Goal: Answer question/provide support: Share knowledge or assist other users

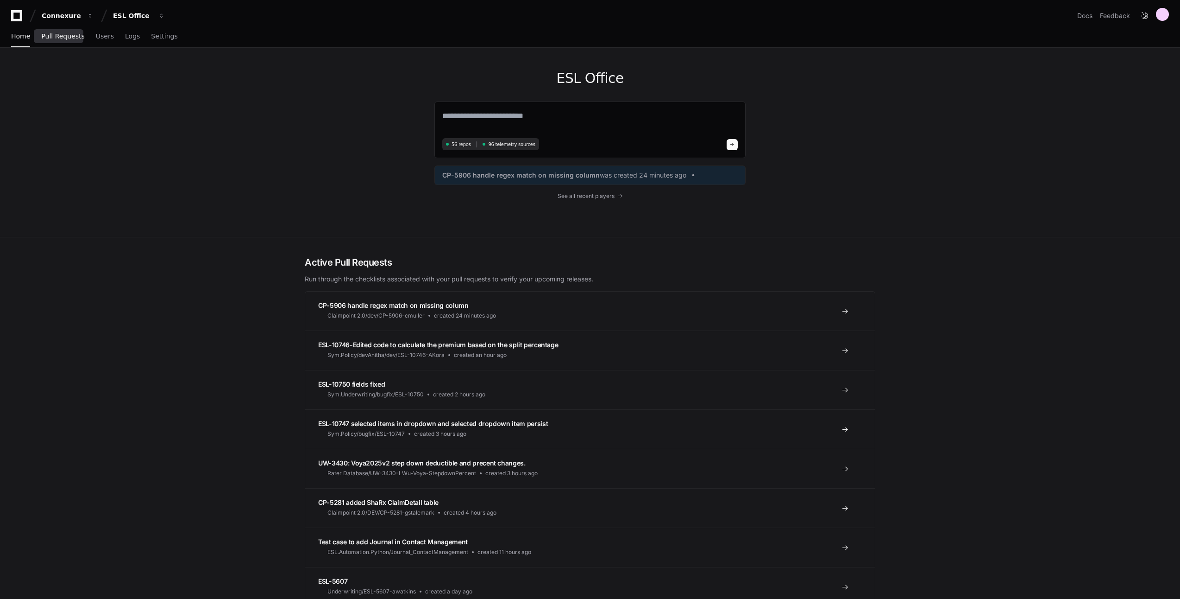
click at [69, 39] on span "Pull Requests" at bounding box center [62, 36] width 43 height 6
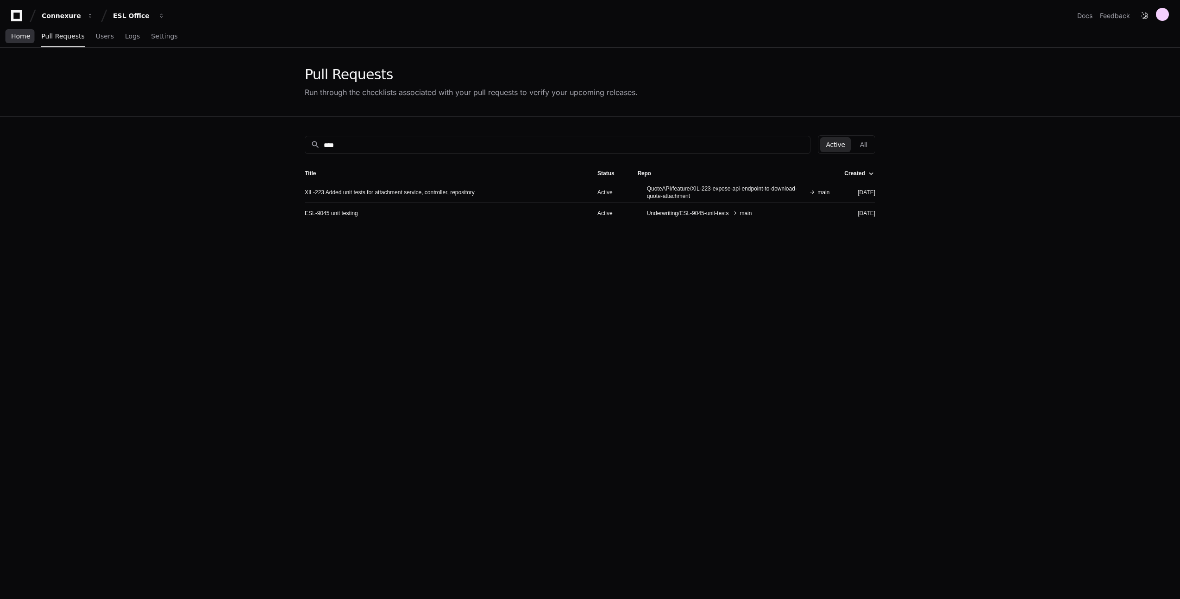
click at [24, 34] on span "Home" at bounding box center [20, 36] width 19 height 6
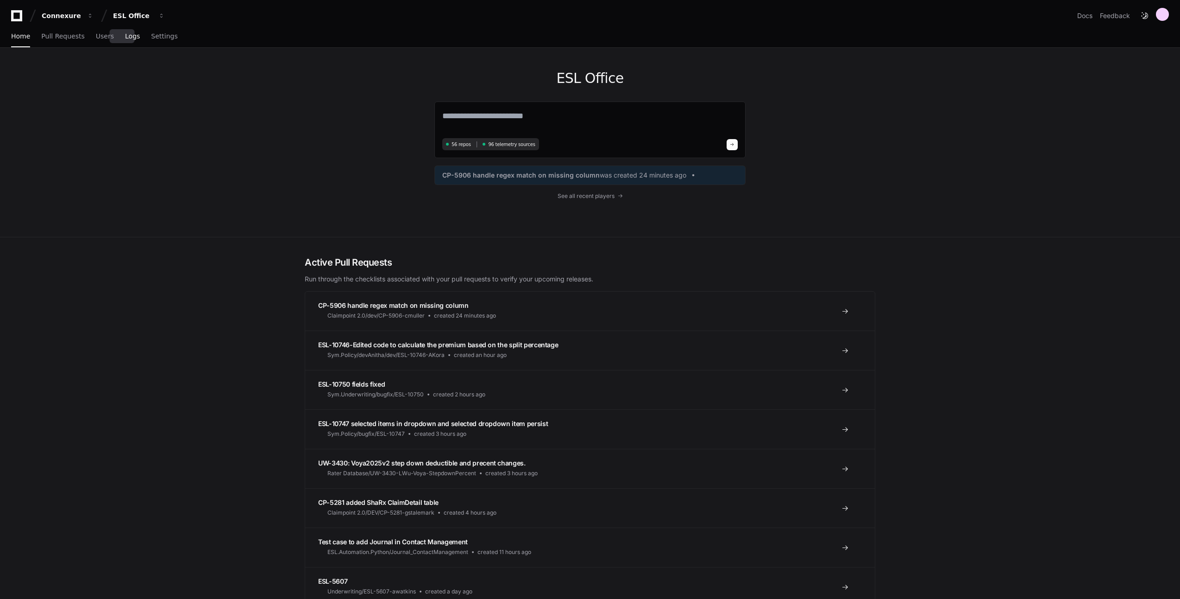
click at [125, 39] on span "Logs" at bounding box center [132, 36] width 15 height 6
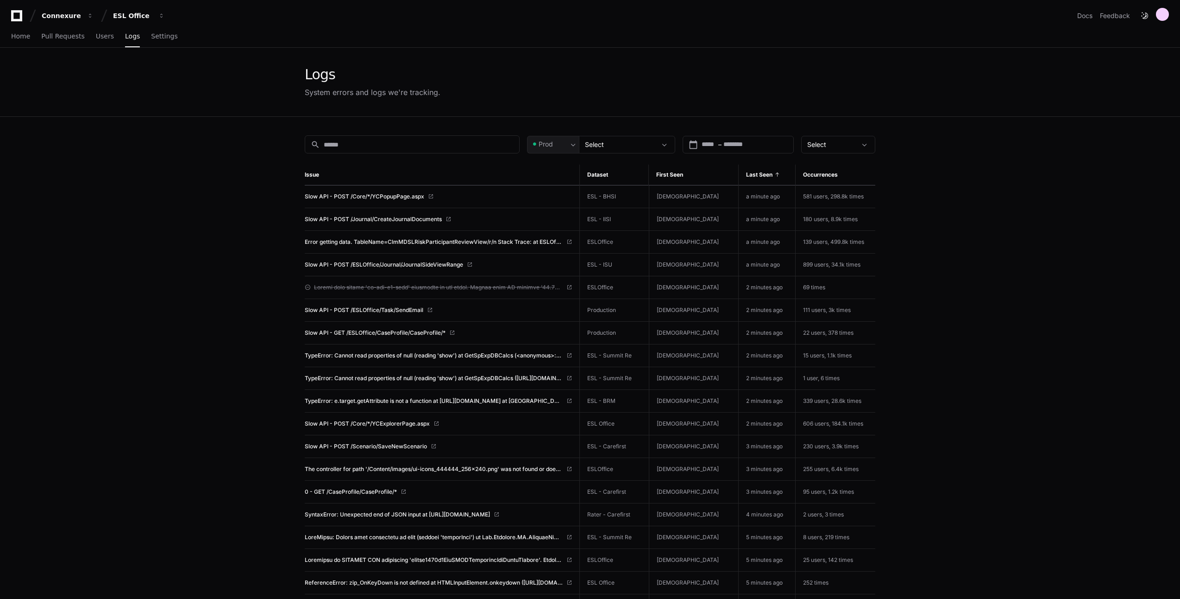
click at [25, 16] on icon at bounding box center [16, 15] width 19 height 11
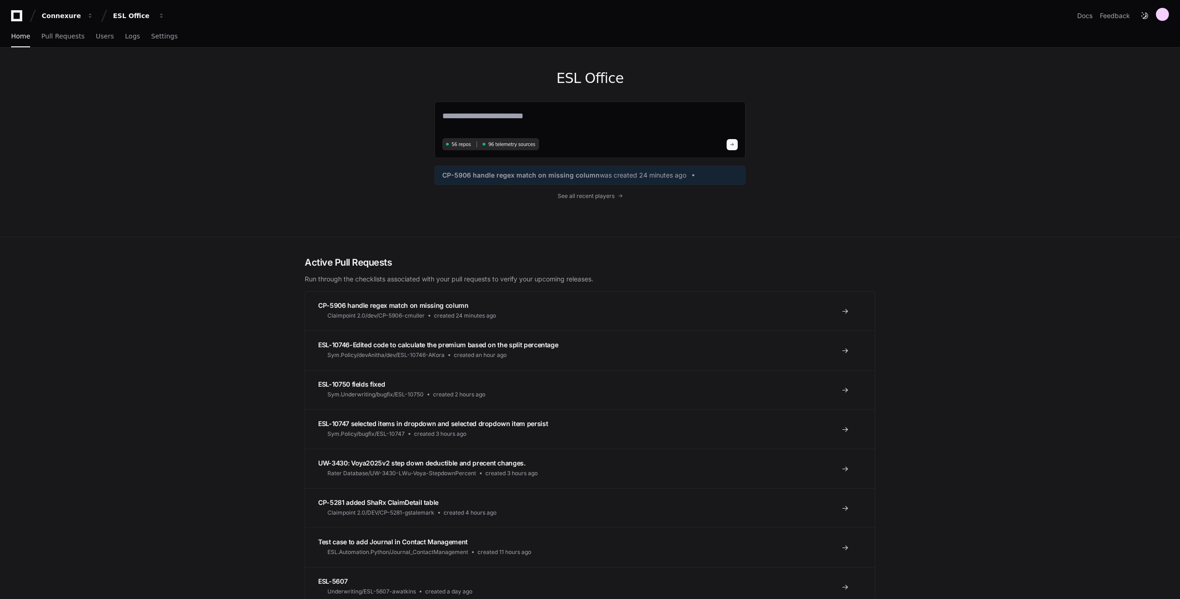
click at [1172, 11] on div "Connexure ESL Office Docs Feedback" at bounding box center [590, 12] width 1180 height 24
click at [1169, 13] on div at bounding box center [1162, 14] width 13 height 13
click at [609, 196] on span "See all recent players" at bounding box center [586, 195] width 57 height 7
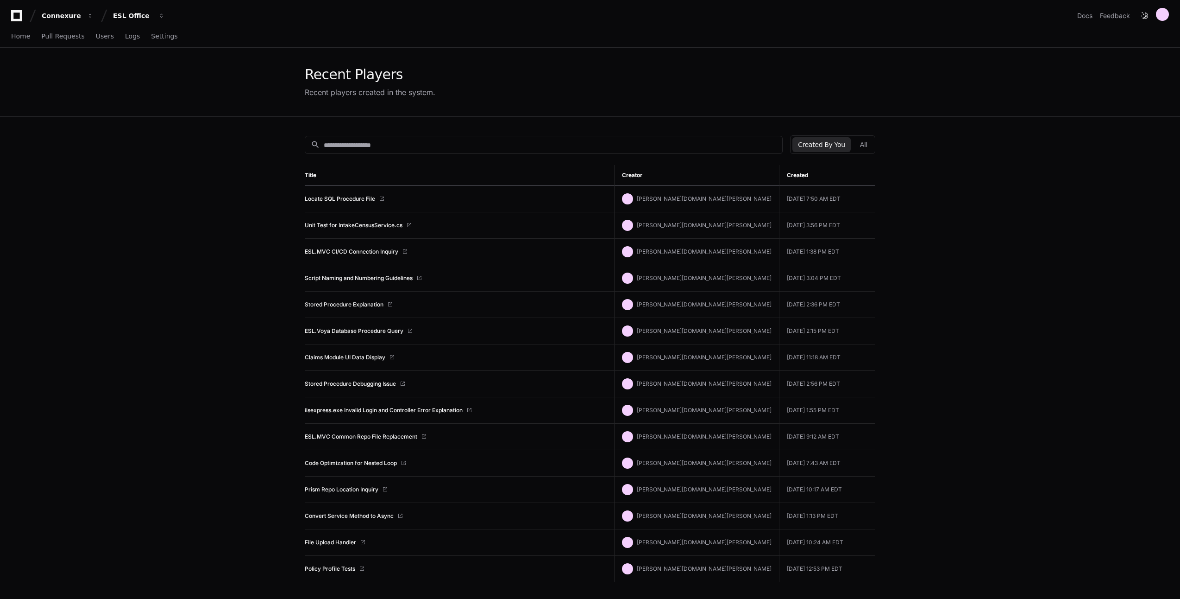
click at [825, 145] on button "Created By You" at bounding box center [822, 144] width 58 height 15
click at [361, 197] on link "Locate SQL Procedure File" at bounding box center [340, 198] width 70 height 7
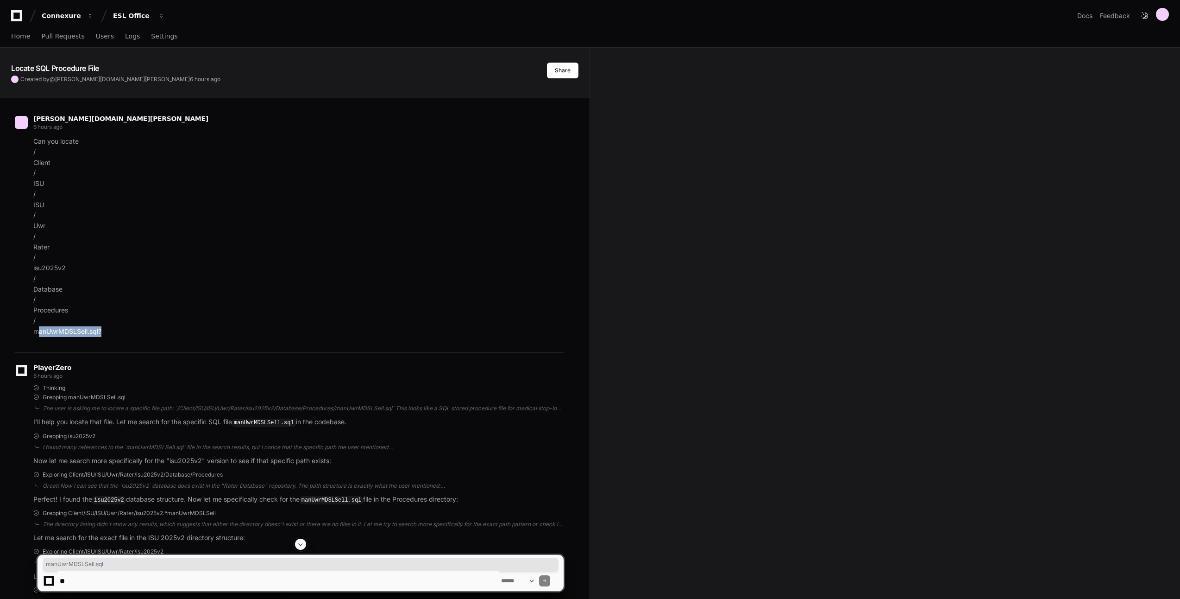
drag, startPoint x: 32, startPoint y: 334, endPoint x: 100, endPoint y: 332, distance: 68.1
click at [100, 332] on div "Can you locate / Client / ISU / ISU / Uwr / Rater / isu2025v2 / Database / Proc…" at bounding box center [289, 236] width 549 height 200
copy p "manUwrMDSLSell.sql"
click at [176, 575] on textarea at bounding box center [278, 580] width 441 height 20
paste textarea "**********"
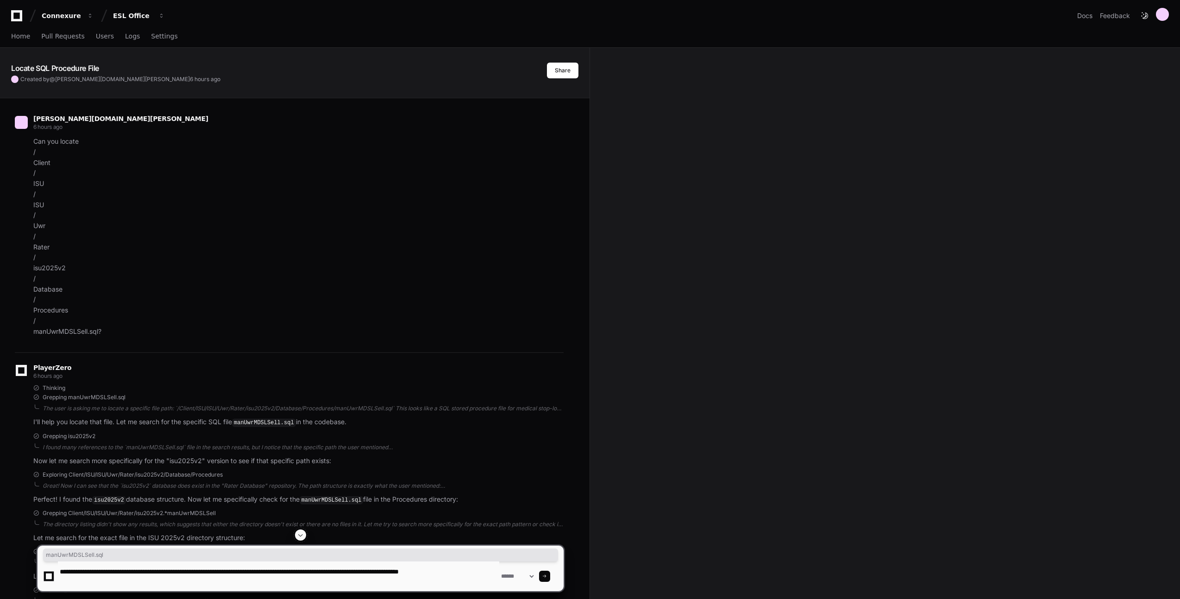
type textarea "**********"
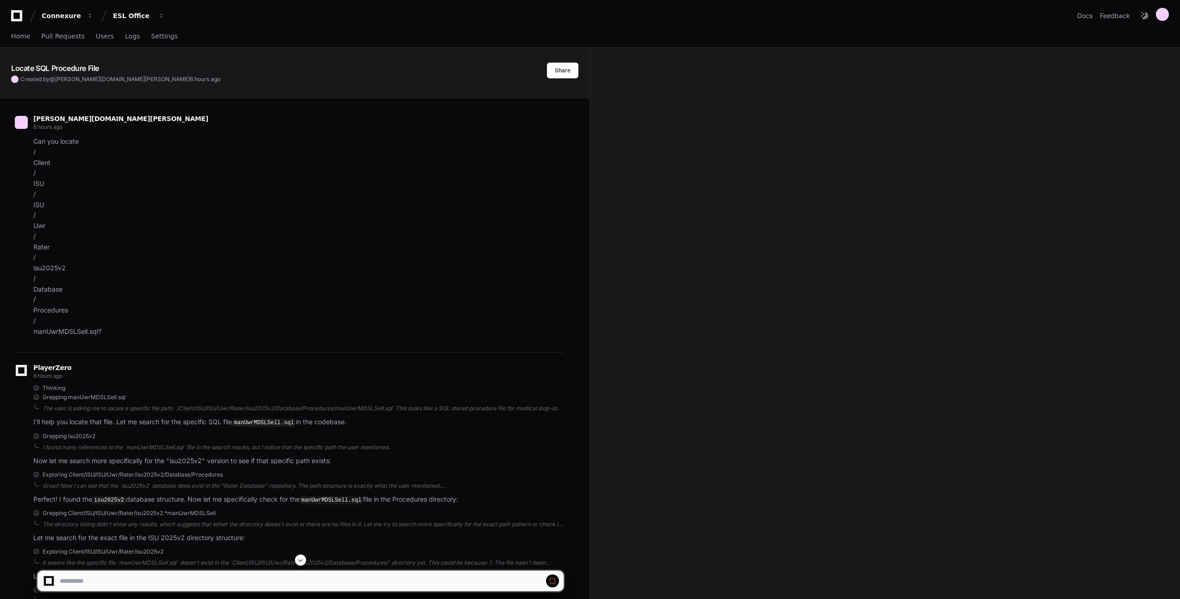
click at [301, 561] on span at bounding box center [300, 559] width 7 height 7
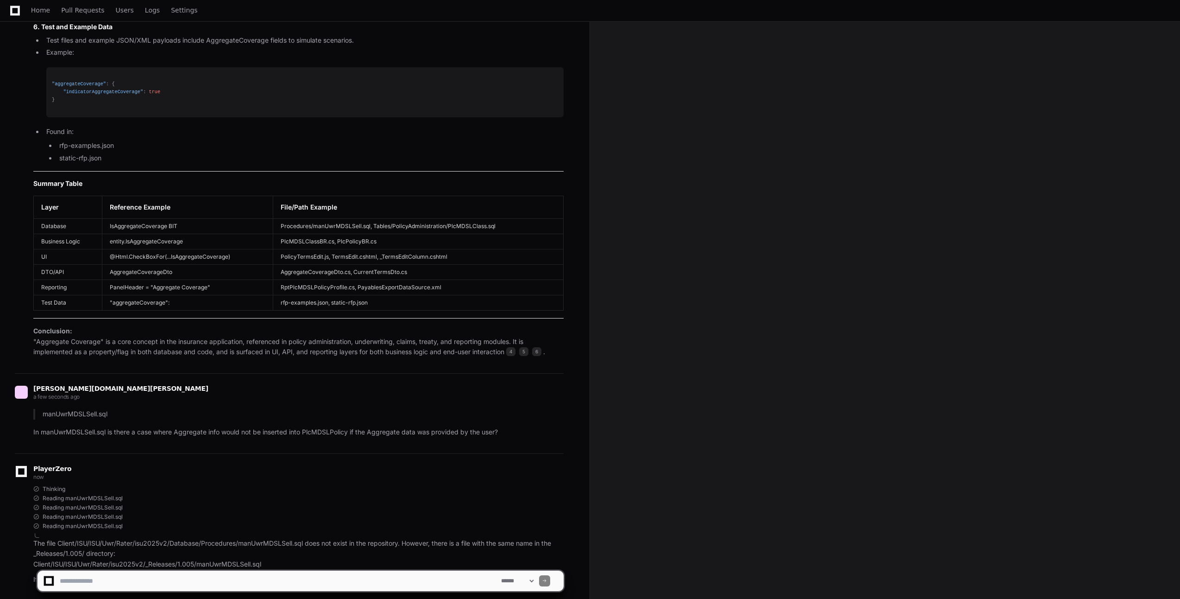
scroll to position [2000, 0]
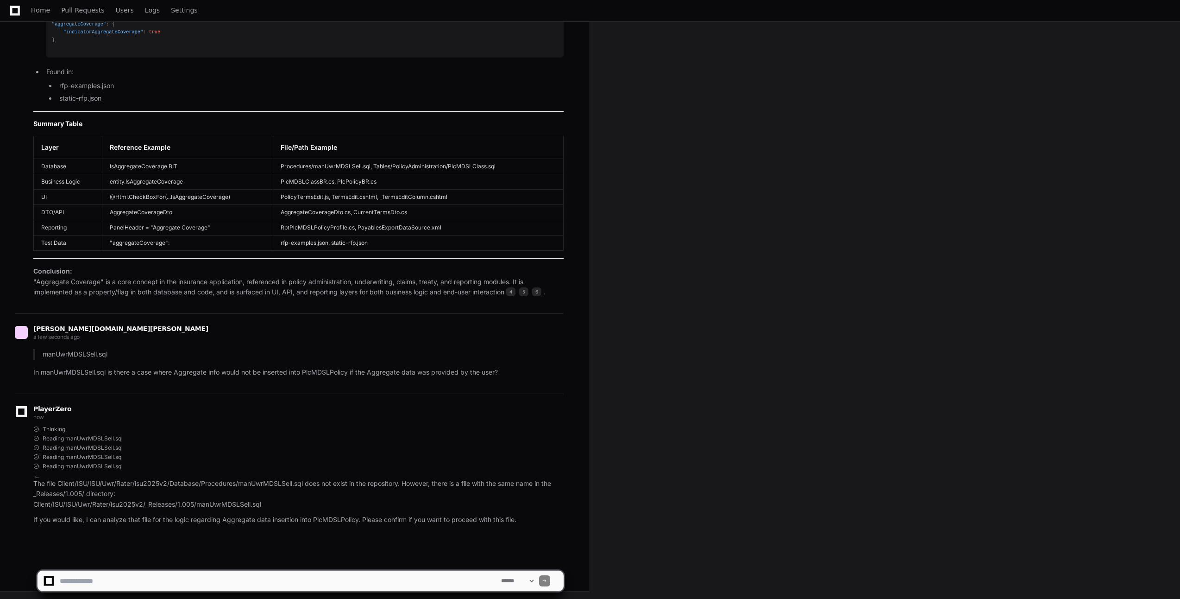
click at [243, 575] on textarea at bounding box center [278, 580] width 441 height 20
type textarea "***"
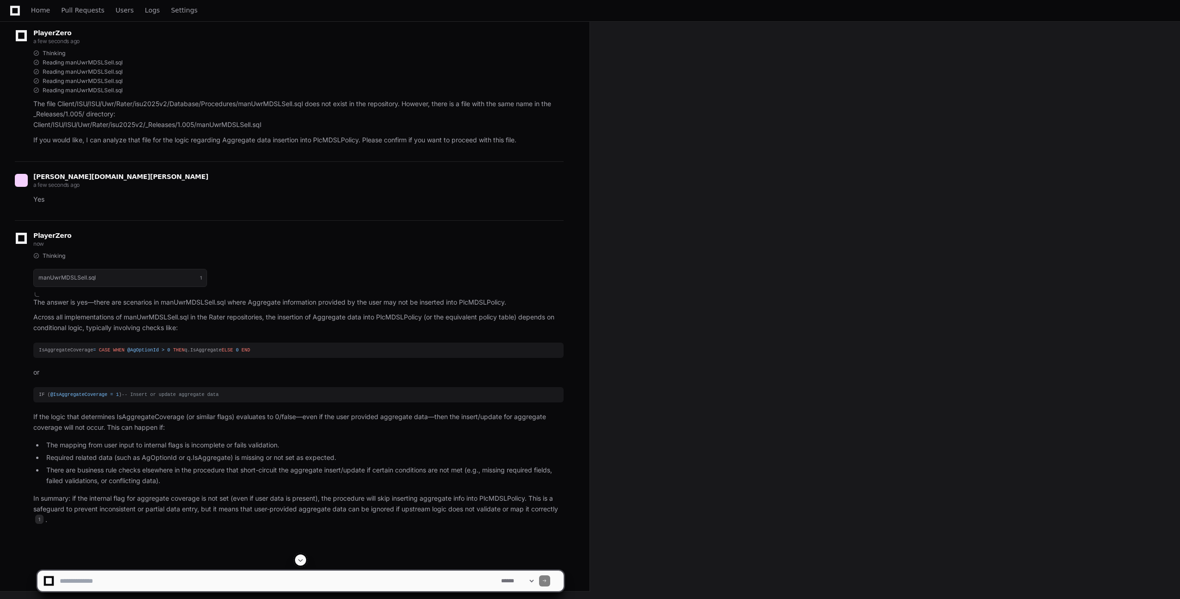
scroll to position [2384, 0]
click at [66, 346] on div "IsAggregateCoverage = CASE WHEN @AgOptionId > 0 THEN q.IsAggregate ELSE 0 END" at bounding box center [298, 350] width 519 height 8
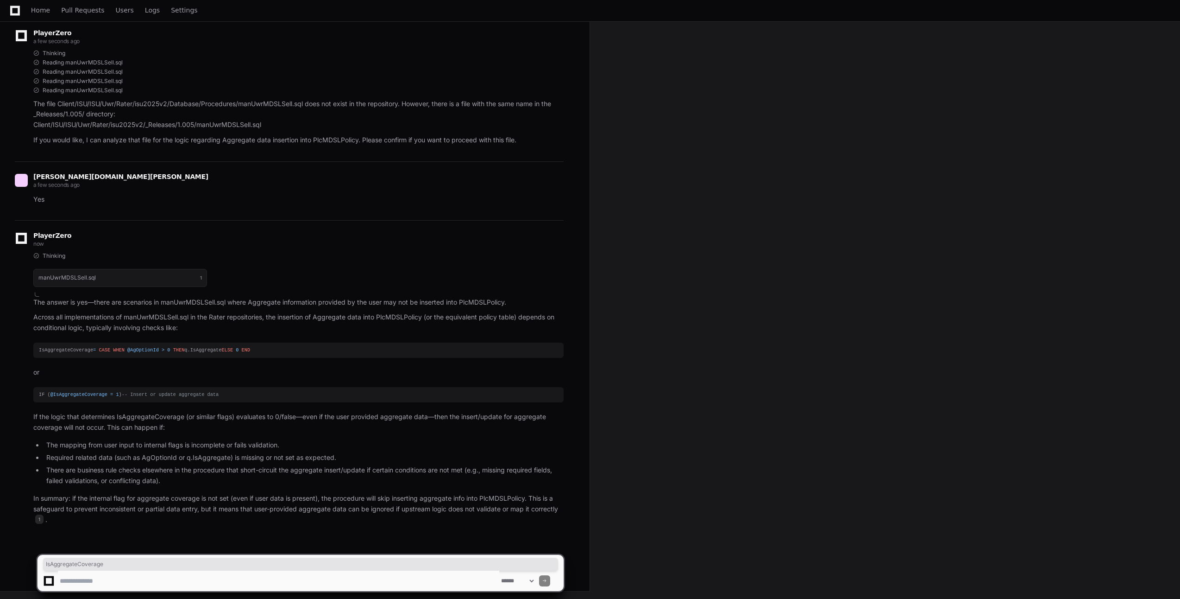
click at [66, 346] on div "IsAggregateCoverage = CASE WHEN @AgOptionId > 0 THEN q.IsAggregate ELSE 0 END" at bounding box center [298, 350] width 519 height 8
copy div "IsAggregateCoverage"
click at [157, 578] on textarea at bounding box center [278, 580] width 441 height 20
paste textarea "**********"
type textarea "**********"
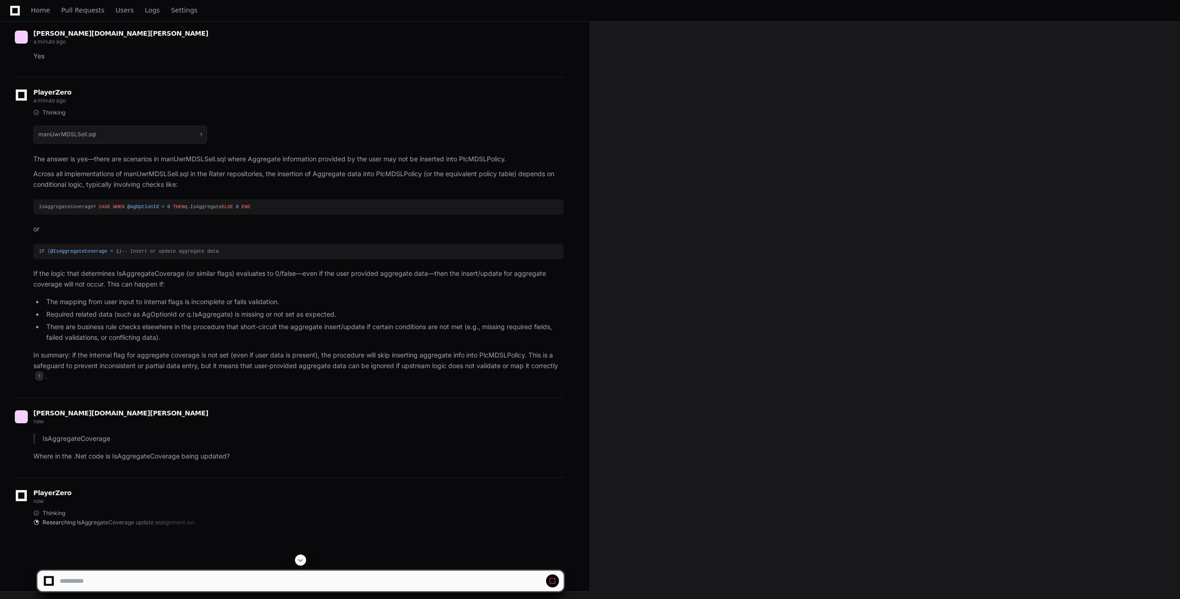
scroll to position [2527, 0]
click at [402, 496] on div "PlayerZero now" at bounding box center [289, 498] width 549 height 16
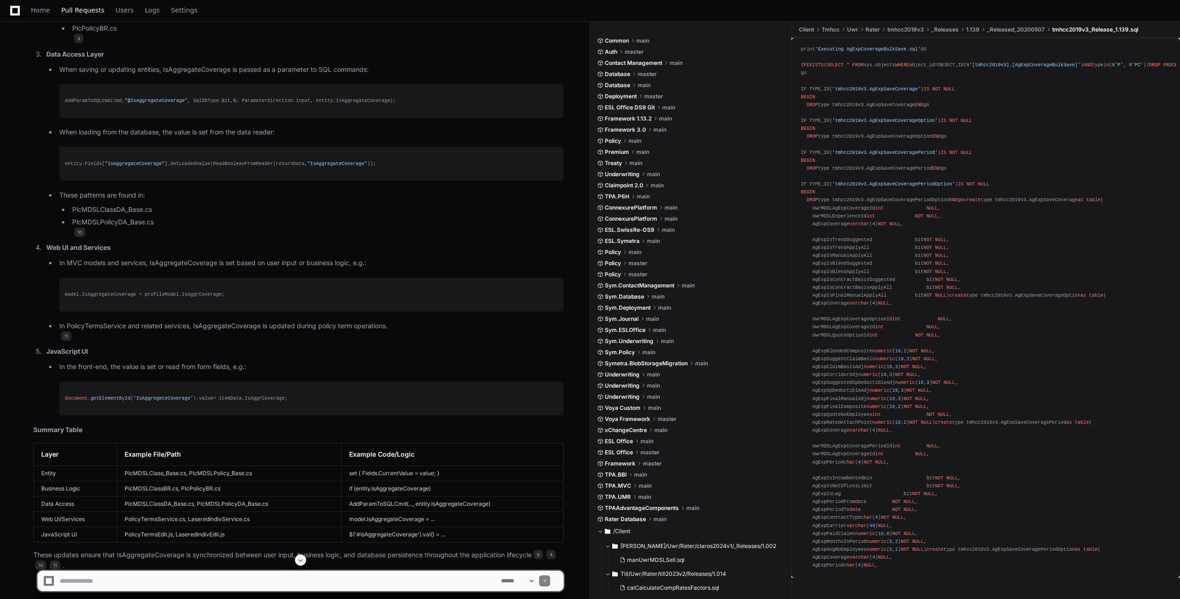
scroll to position [3150, 0]
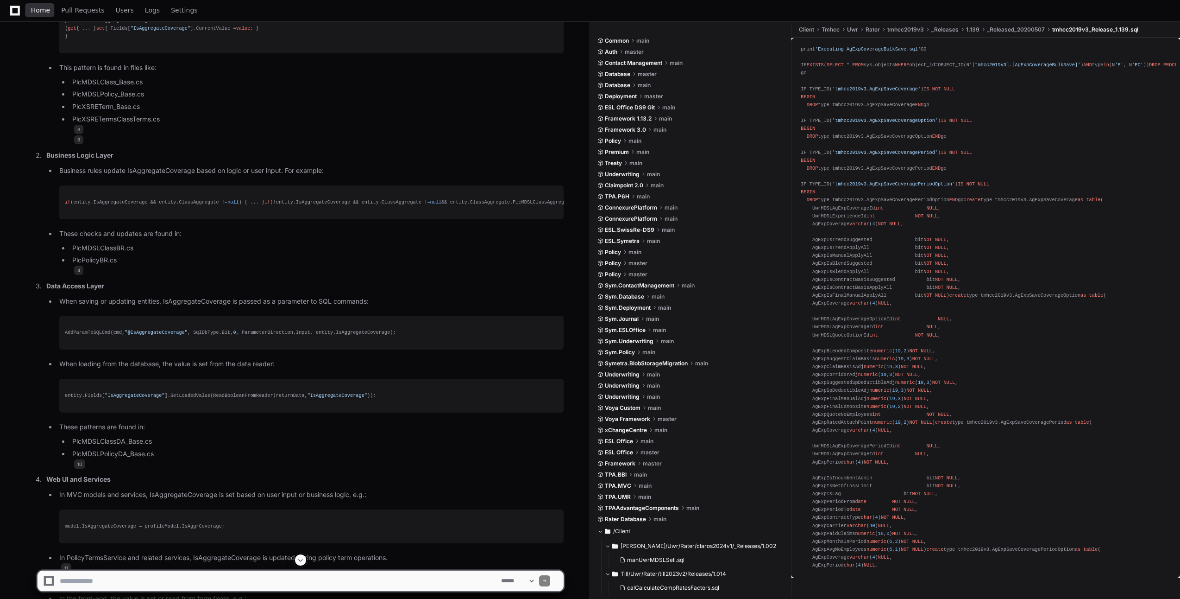
click at [40, 9] on span "Home" at bounding box center [40, 10] width 19 height 6
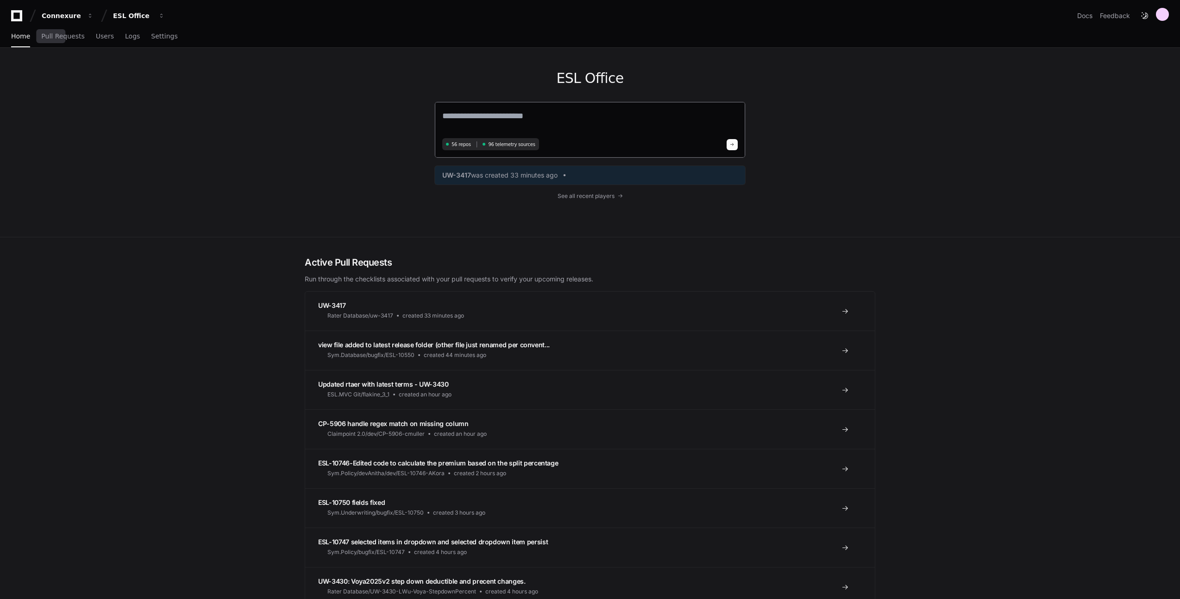
click at [540, 119] on textarea at bounding box center [590, 122] width 296 height 26
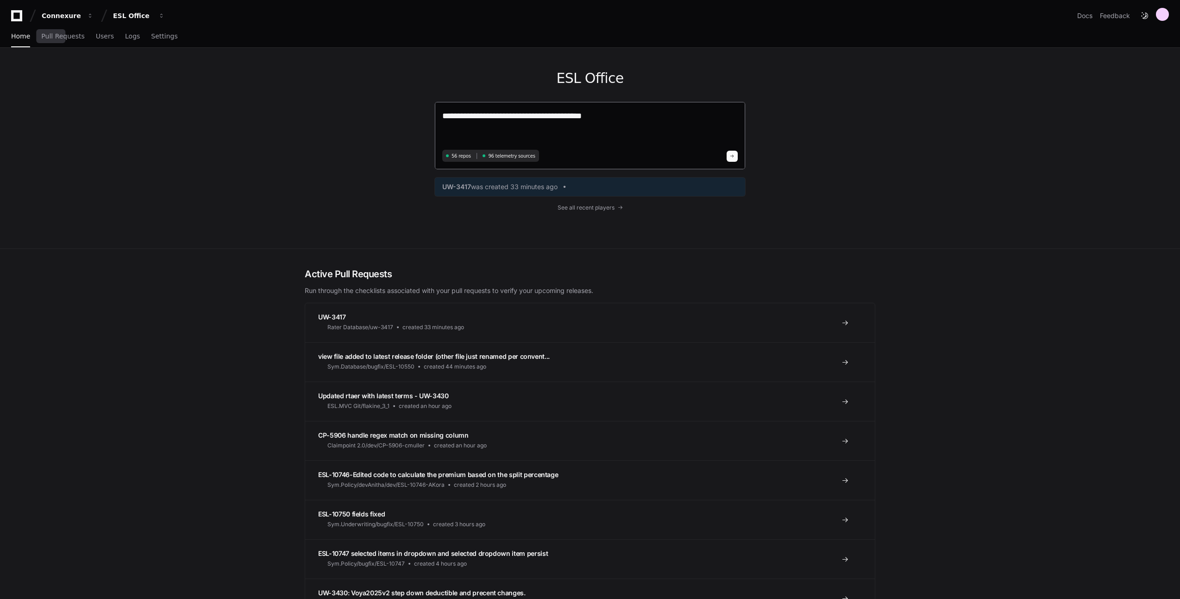
paste textarea "**********"
type textarea "**********"
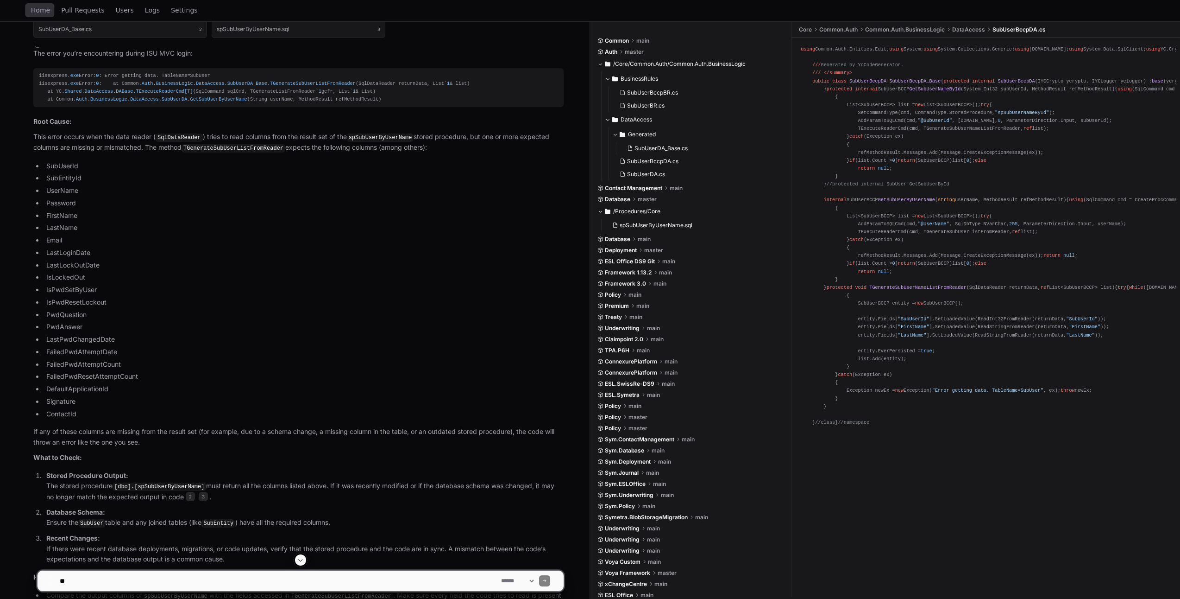
scroll to position [614, 0]
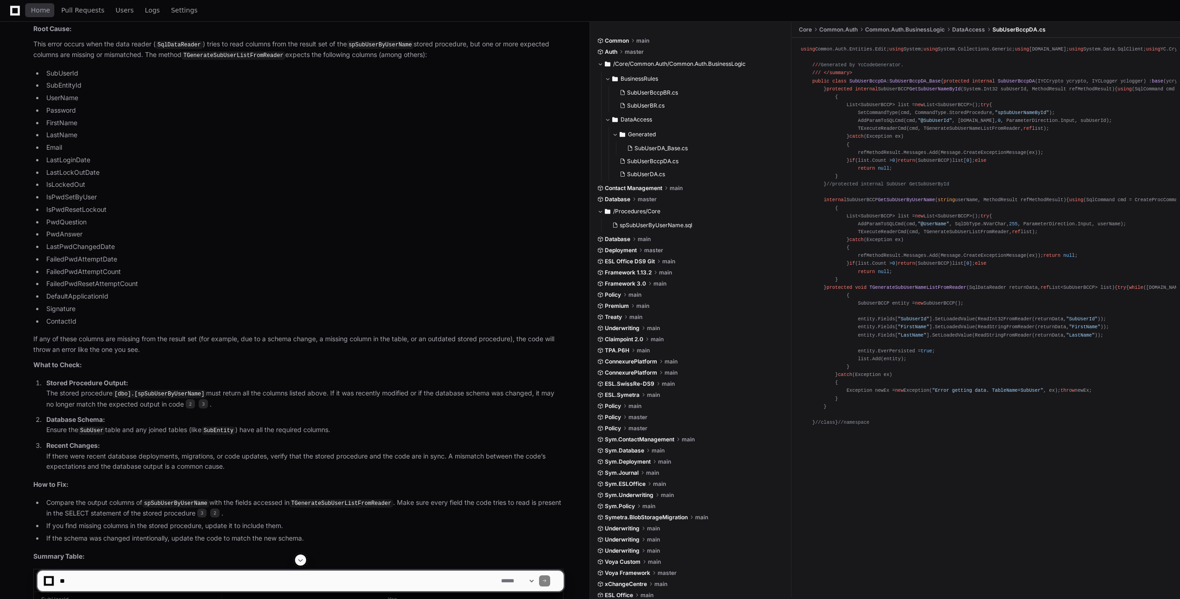
click at [151, 391] on code "[dbo].[spSubUserByUserName]" at bounding box center [160, 394] width 94 height 8
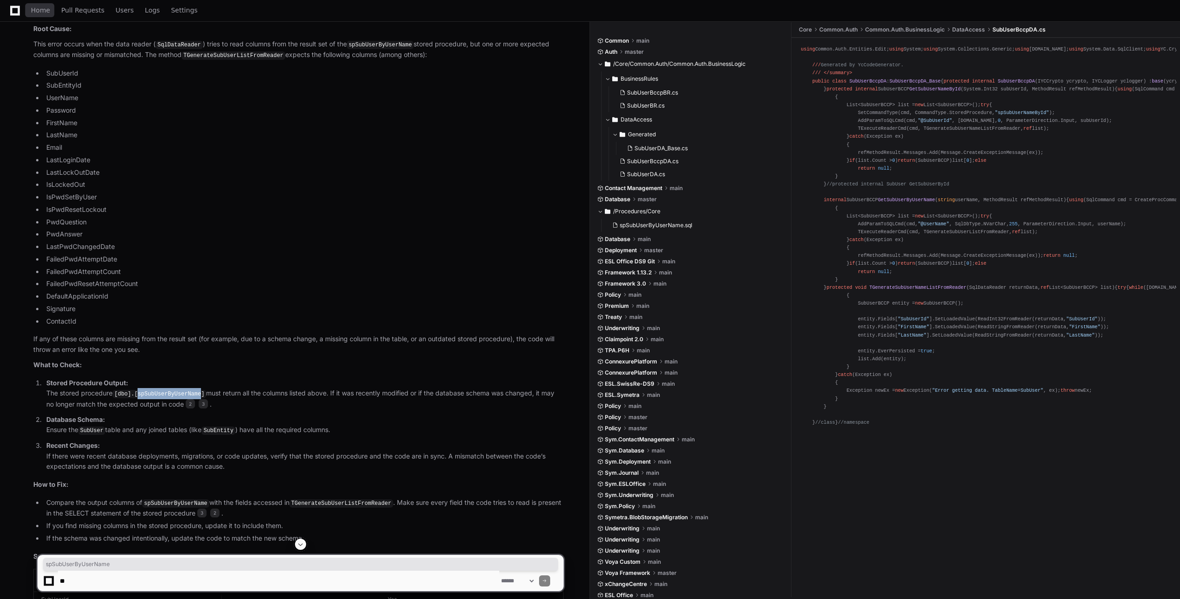
copy code "spSubUserByUserName"
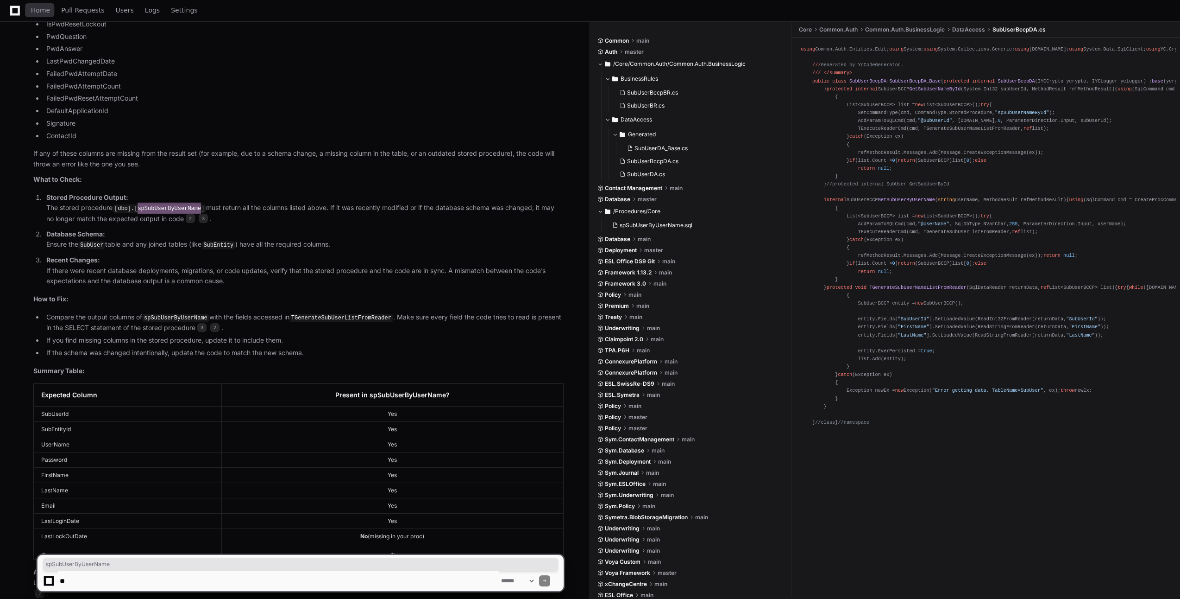
scroll to position [875, 0]
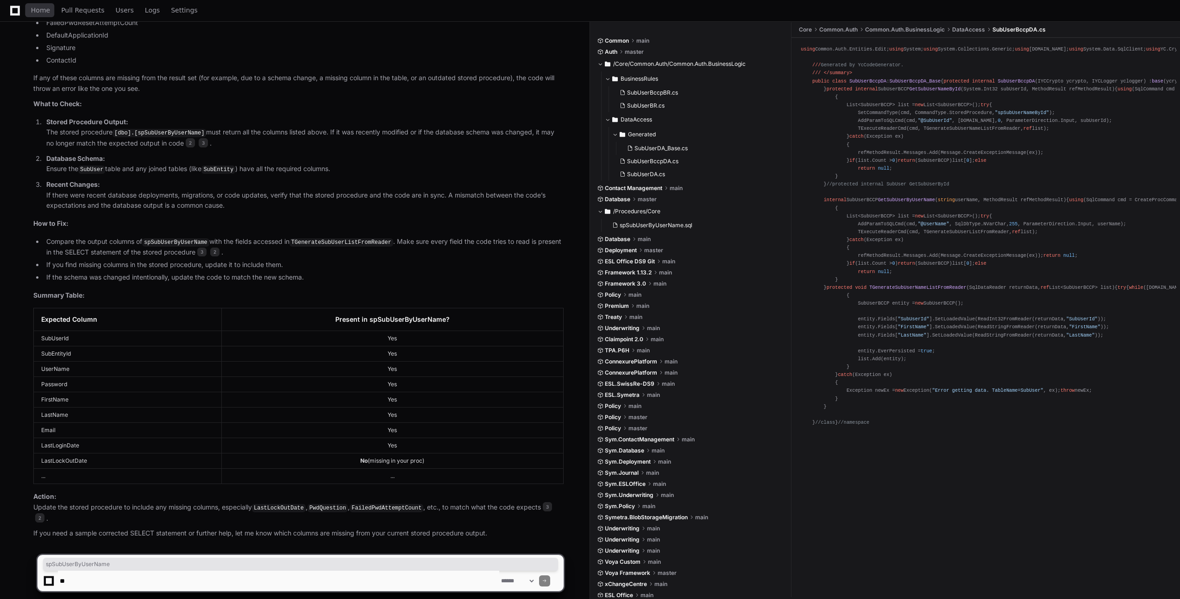
click at [79, 458] on td "LastLockOutDate" at bounding box center [128, 460] width 188 height 15
copy td "LastLockOutDate"
